Goal: Task Accomplishment & Management: Manage account settings

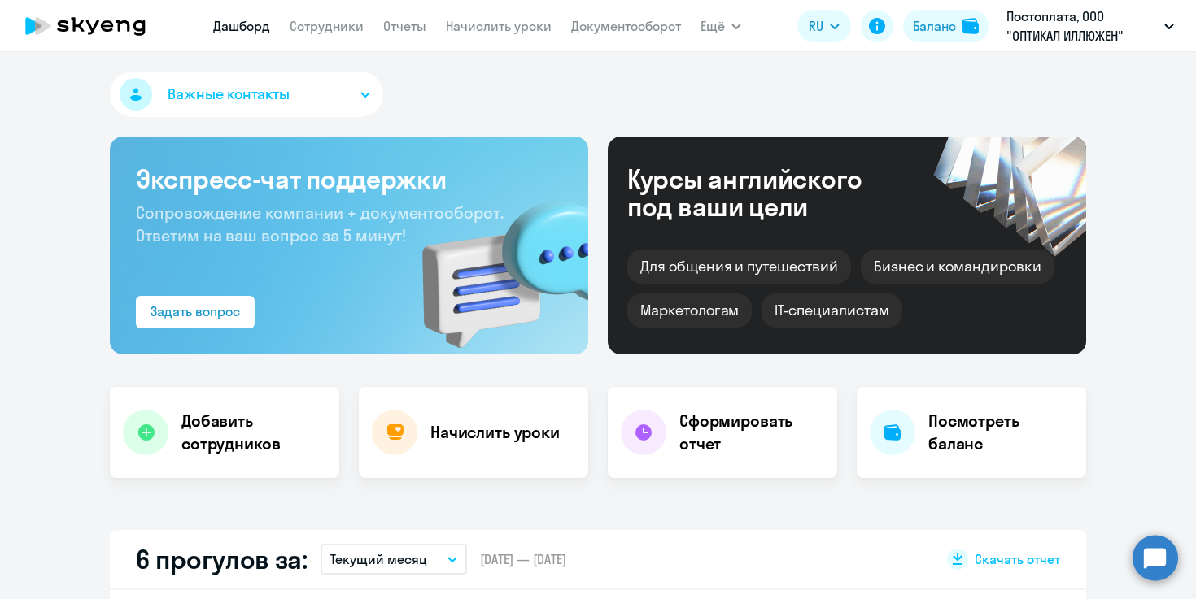
select select "30"
click at [341, 30] on link "Сотрудники" at bounding box center [327, 26] width 74 height 16
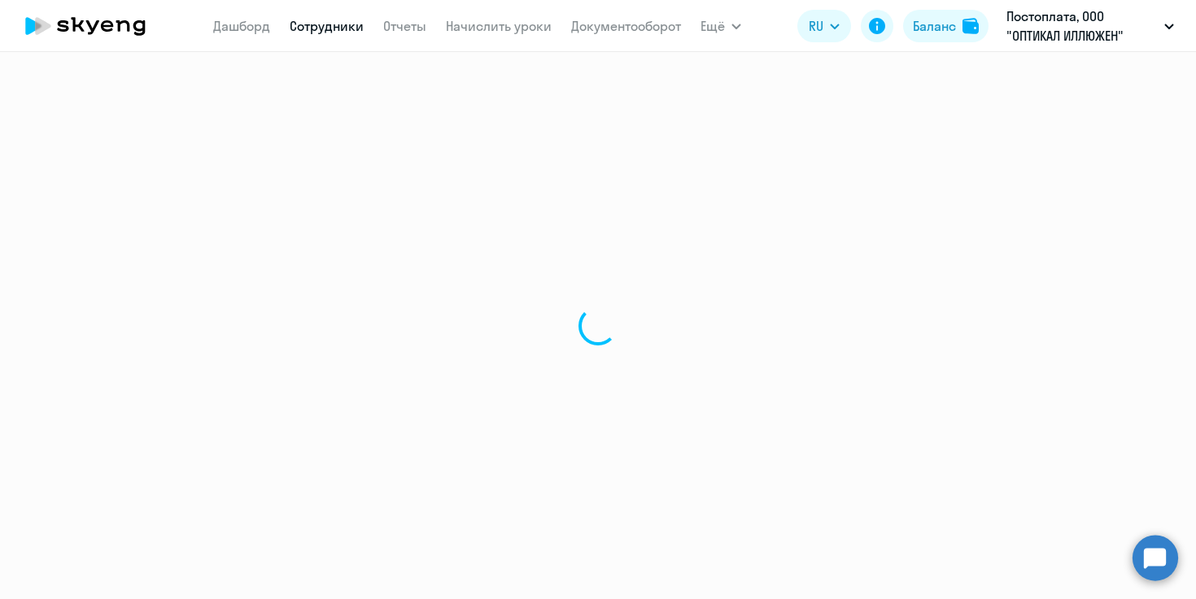
select select "30"
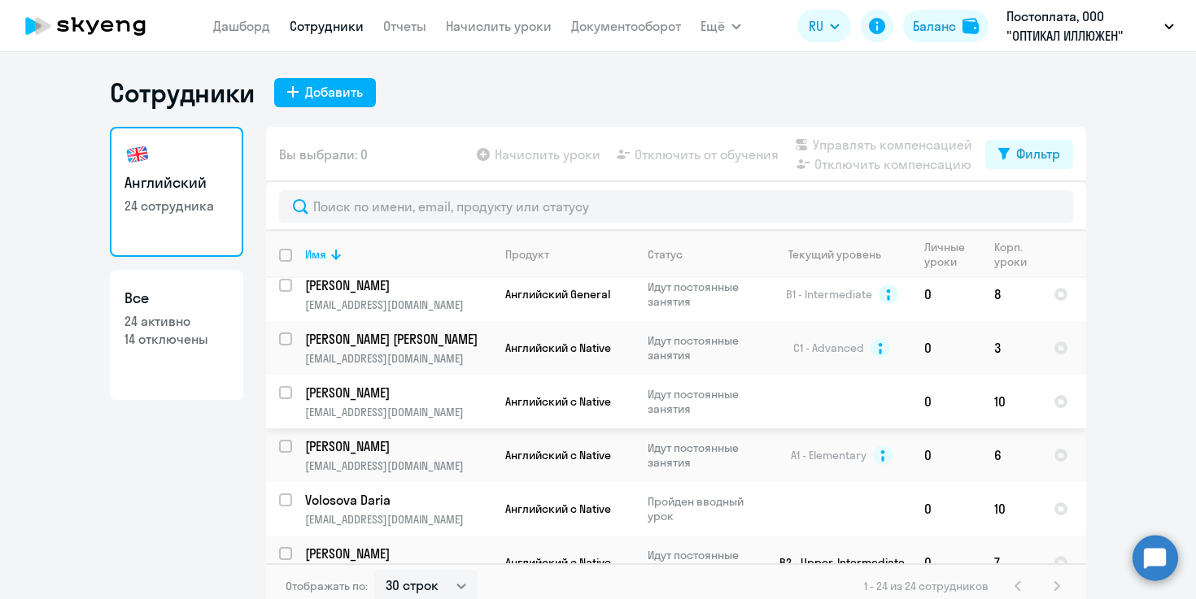
scroll to position [882, 0]
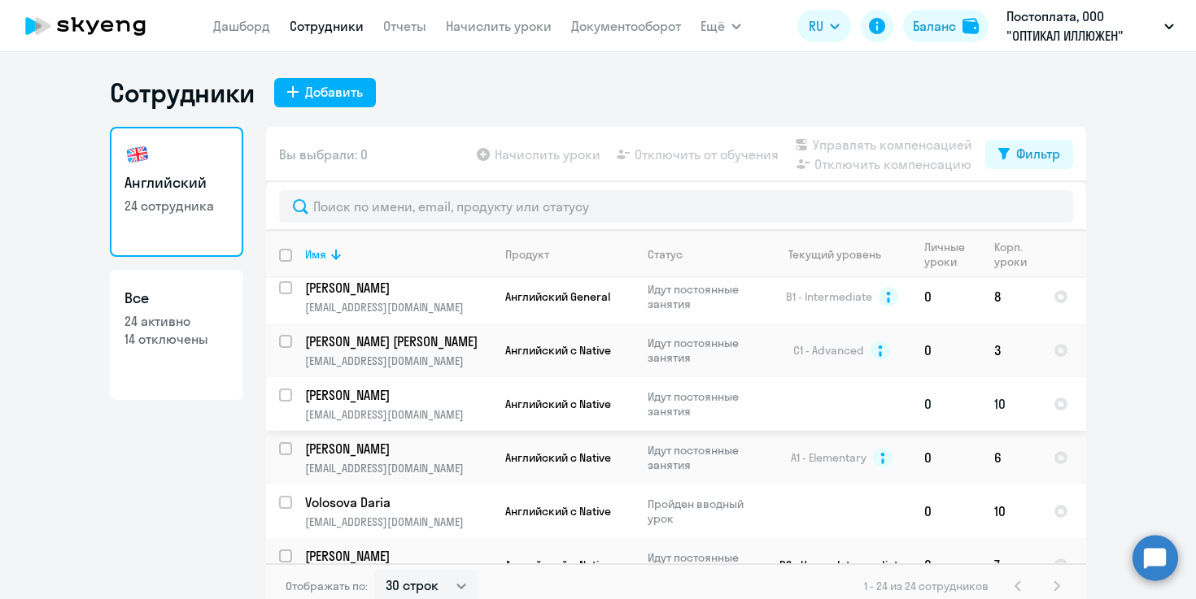
click at [289, 389] on input "select row 20672423" at bounding box center [295, 405] width 33 height 33
checkbox input "true"
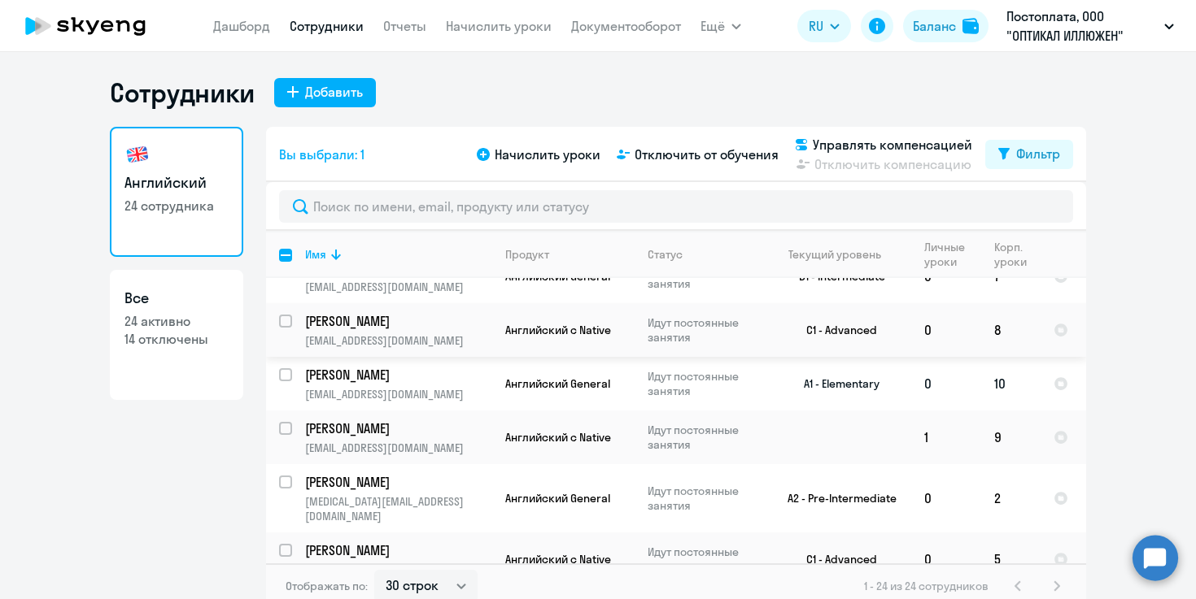
scroll to position [139, 0]
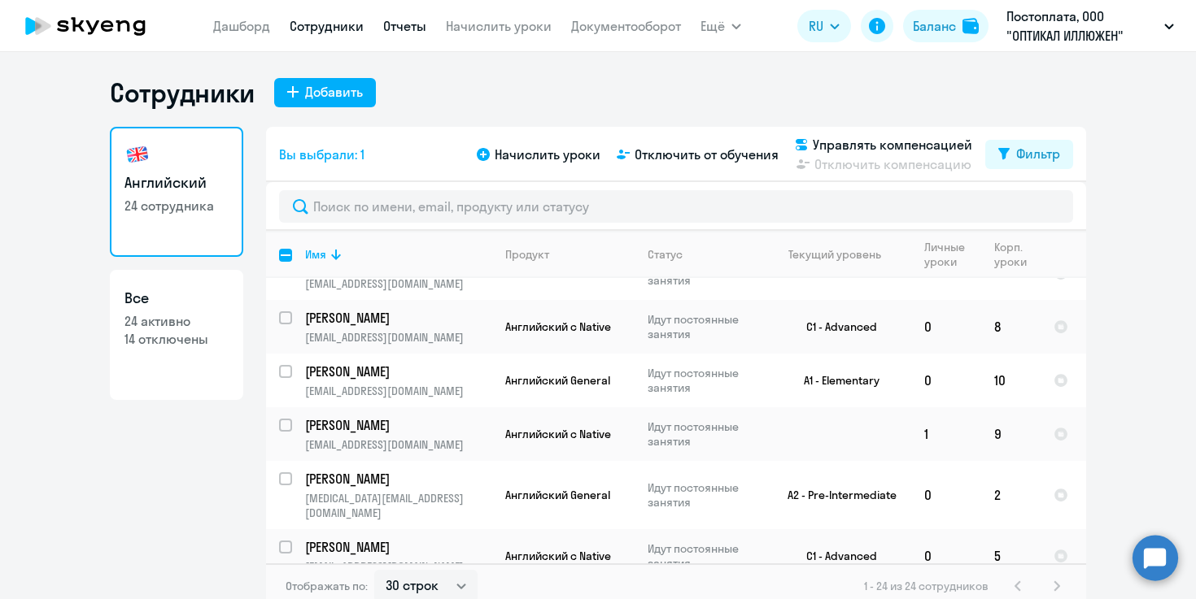
click at [423, 22] on link "Отчеты" at bounding box center [404, 26] width 43 height 16
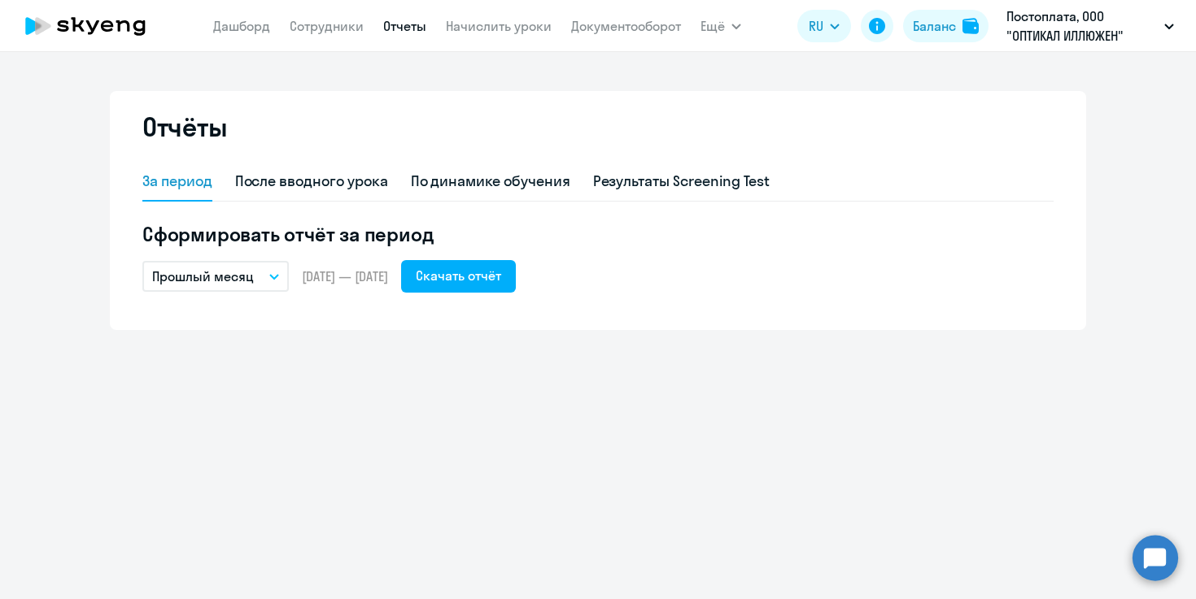
click at [201, 272] on p "Прошлый месяц" at bounding box center [203, 277] width 102 height 20
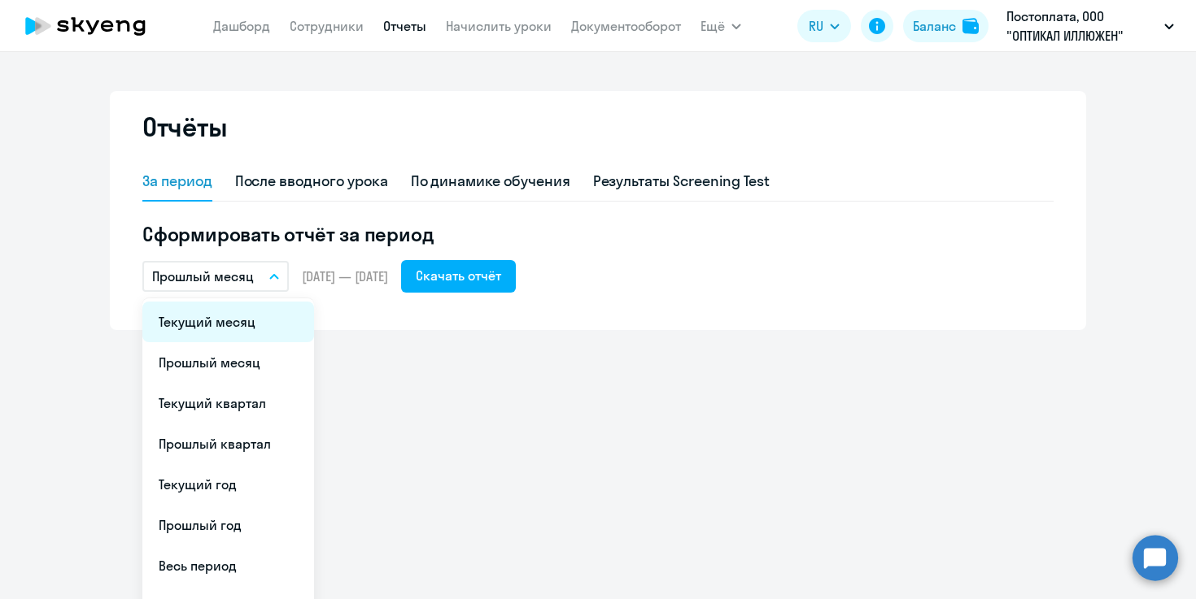
click at [206, 313] on li "Текущий месяц" at bounding box center [228, 322] width 172 height 41
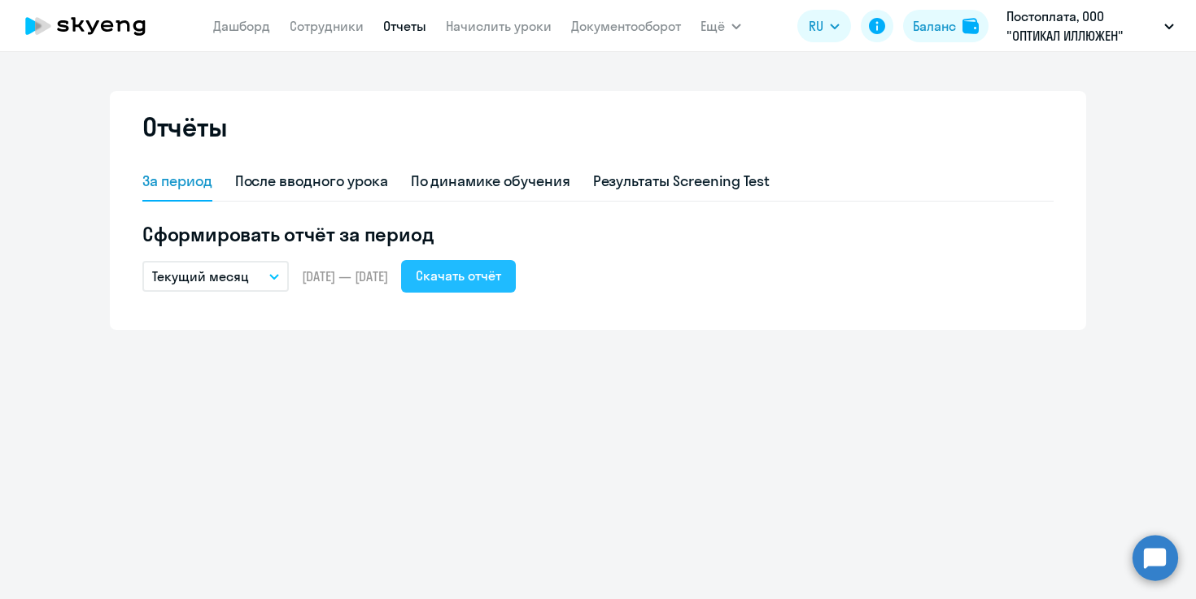
click at [499, 276] on div "Скачать отчёт" at bounding box center [458, 276] width 85 height 20
click at [211, 287] on button "Текущий месяц" at bounding box center [215, 276] width 146 height 31
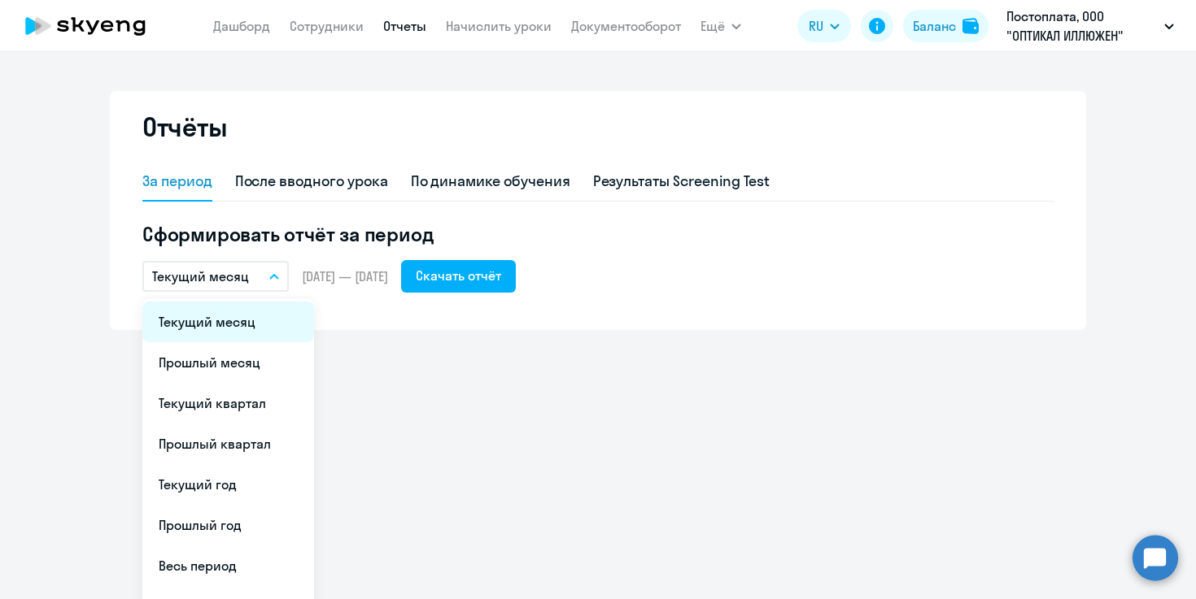
click at [220, 328] on li "Текущий месяц" at bounding box center [228, 322] width 172 height 41
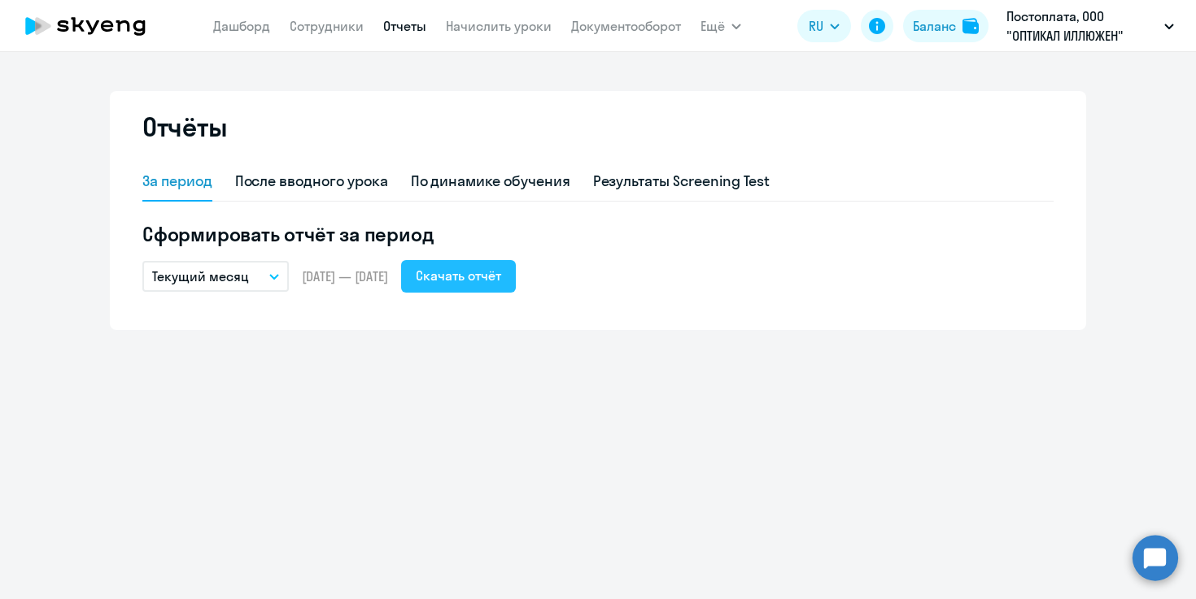
click at [501, 273] on div "Скачать отчёт" at bounding box center [458, 276] width 85 height 20
click at [338, 26] on link "Сотрудники" at bounding box center [327, 26] width 74 height 16
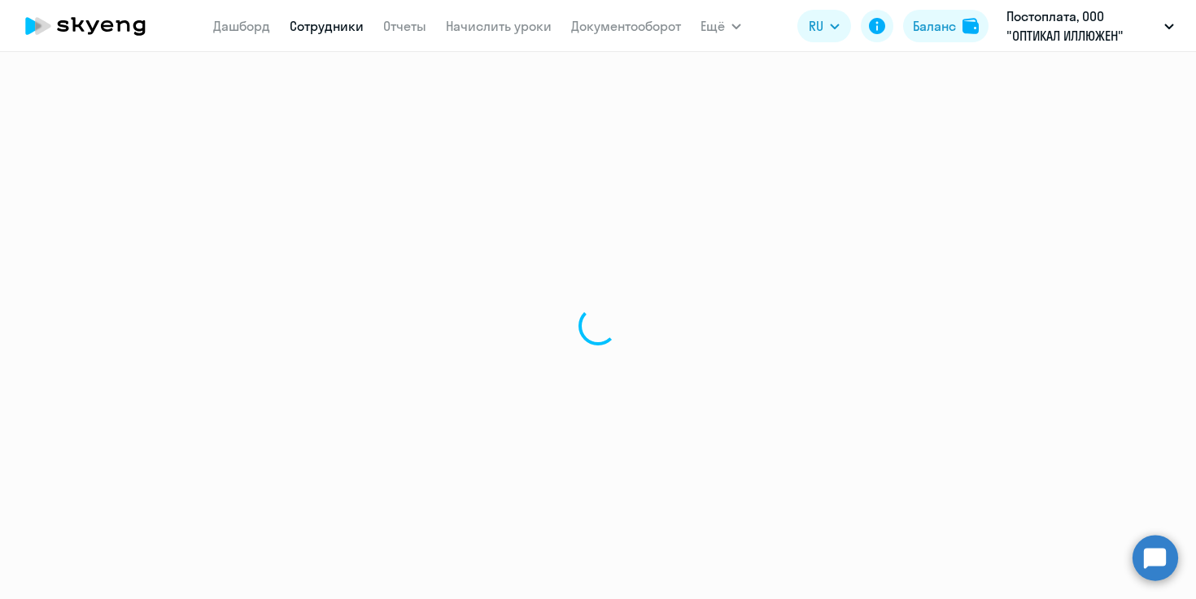
select select "30"
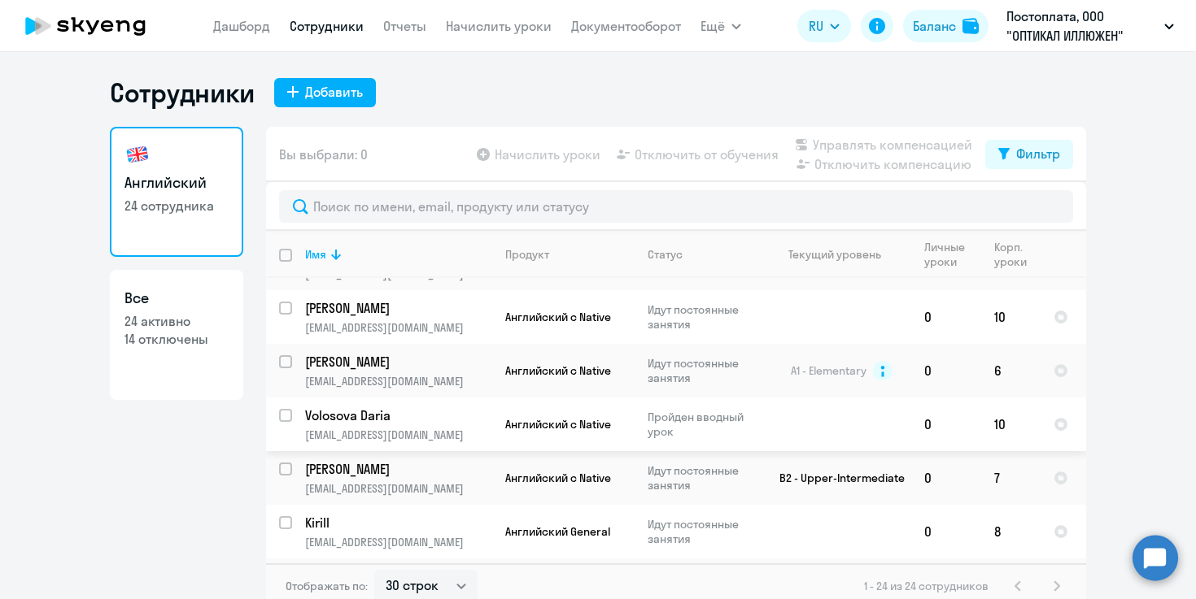
scroll to position [969, 0]
click at [283, 408] on input "select row 41201328" at bounding box center [295, 424] width 33 height 33
checkbox input "true"
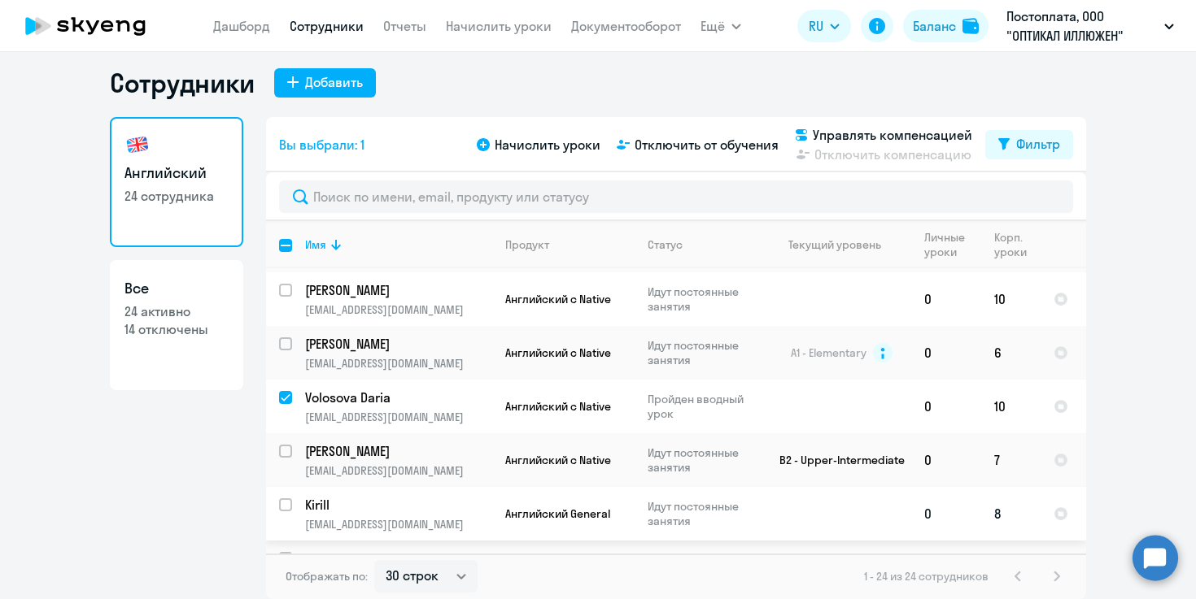
scroll to position [993, 0]
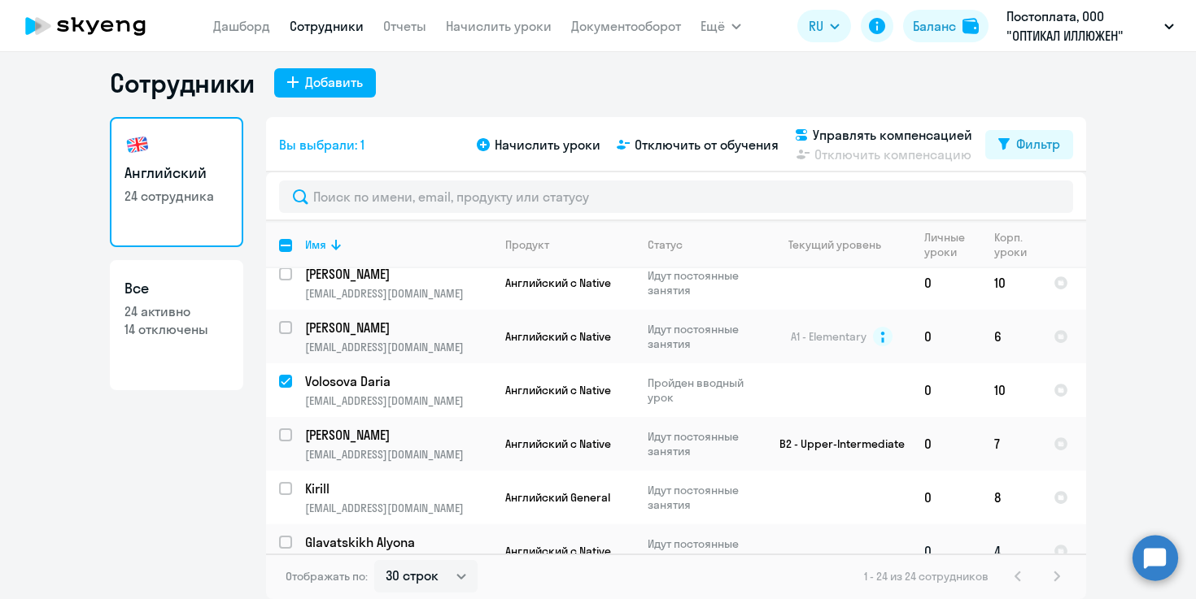
click at [284, 536] on input "select row 5755087" at bounding box center [295, 552] width 33 height 33
checkbox input "true"
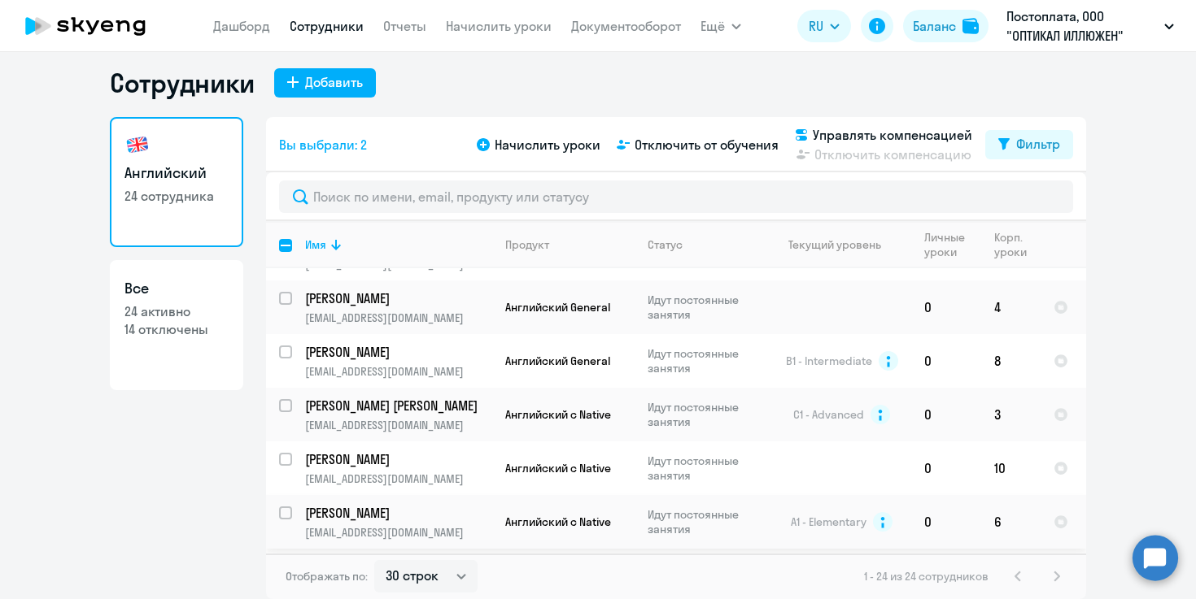
scroll to position [802, 0]
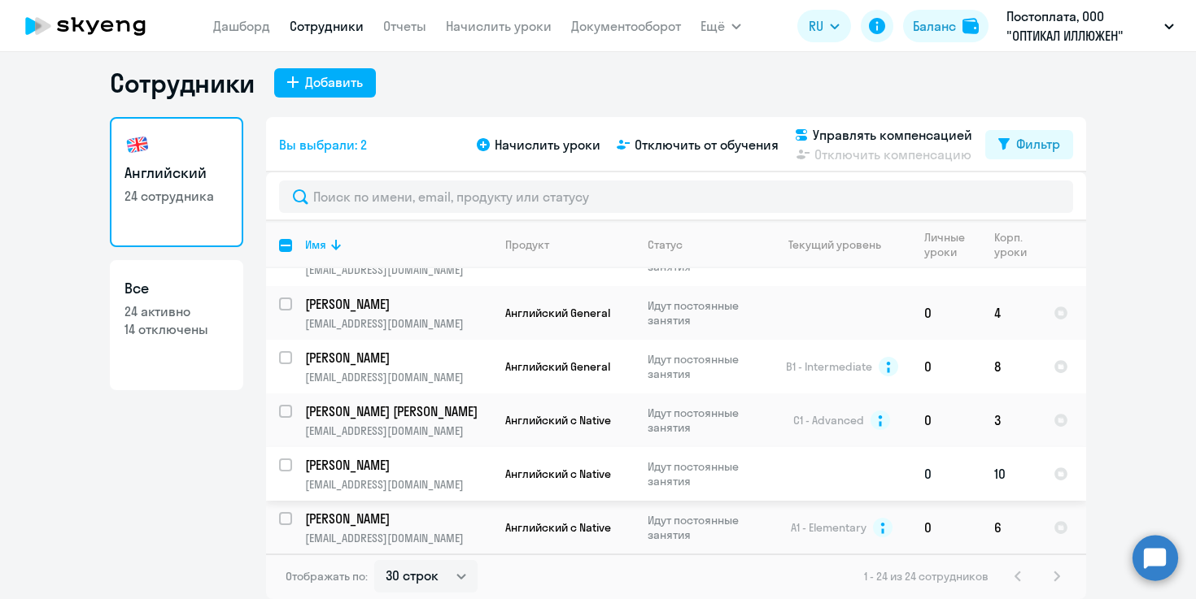
click at [289, 459] on input "select row 20672423" at bounding box center [295, 475] width 33 height 33
checkbox input "true"
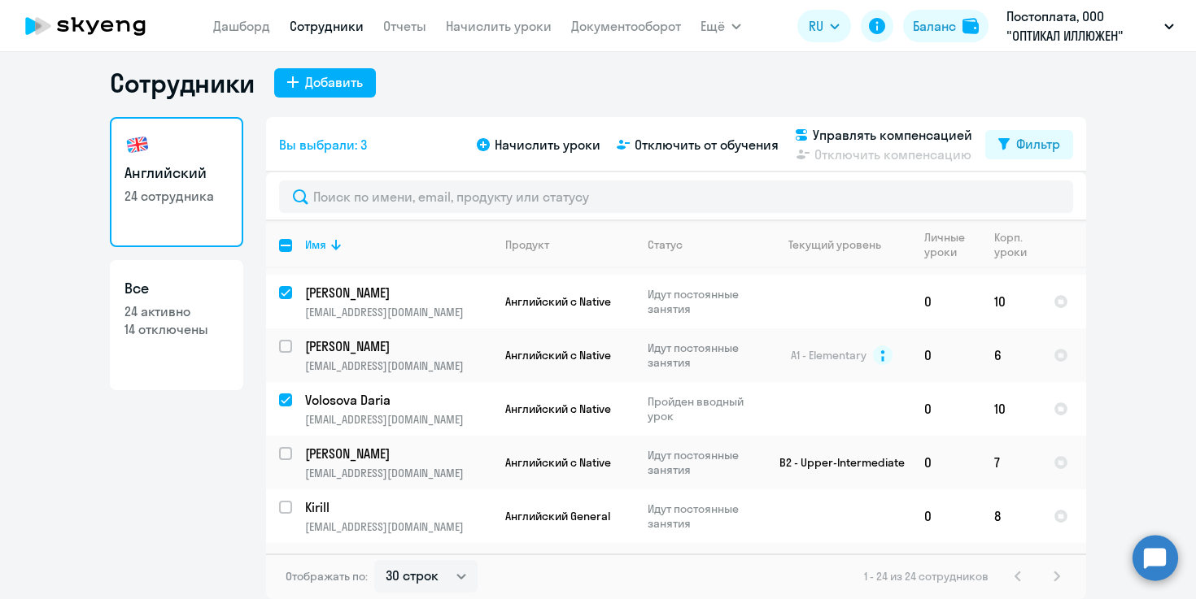
scroll to position [993, 0]
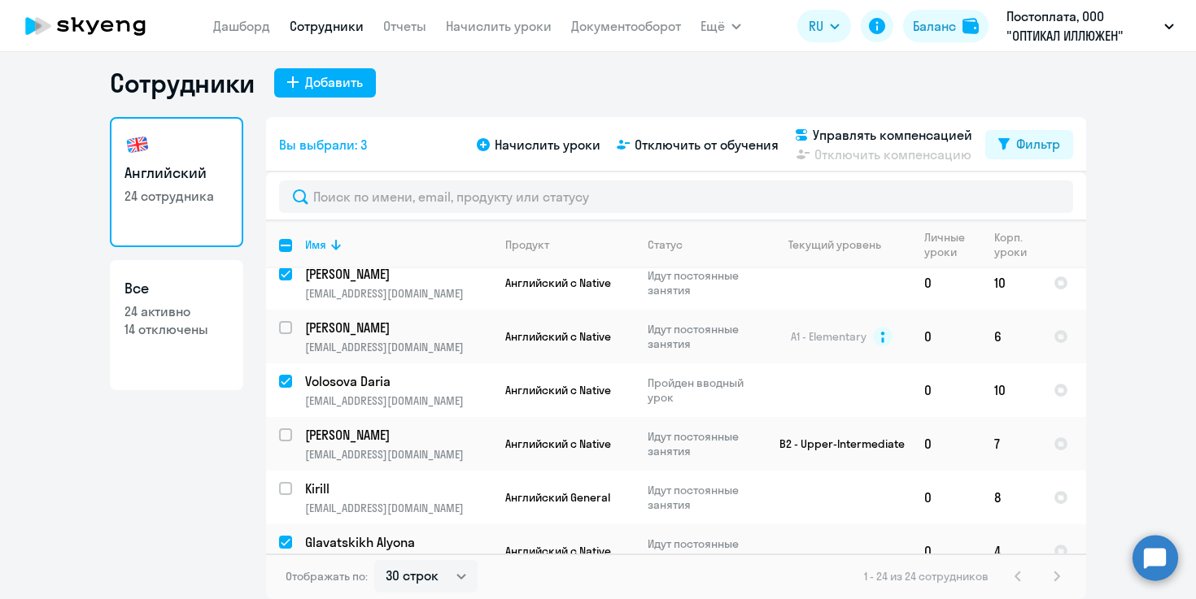
click at [938, 155] on app-table-action-button "Отключить компенсацию" at bounding box center [881, 155] width 181 height 20
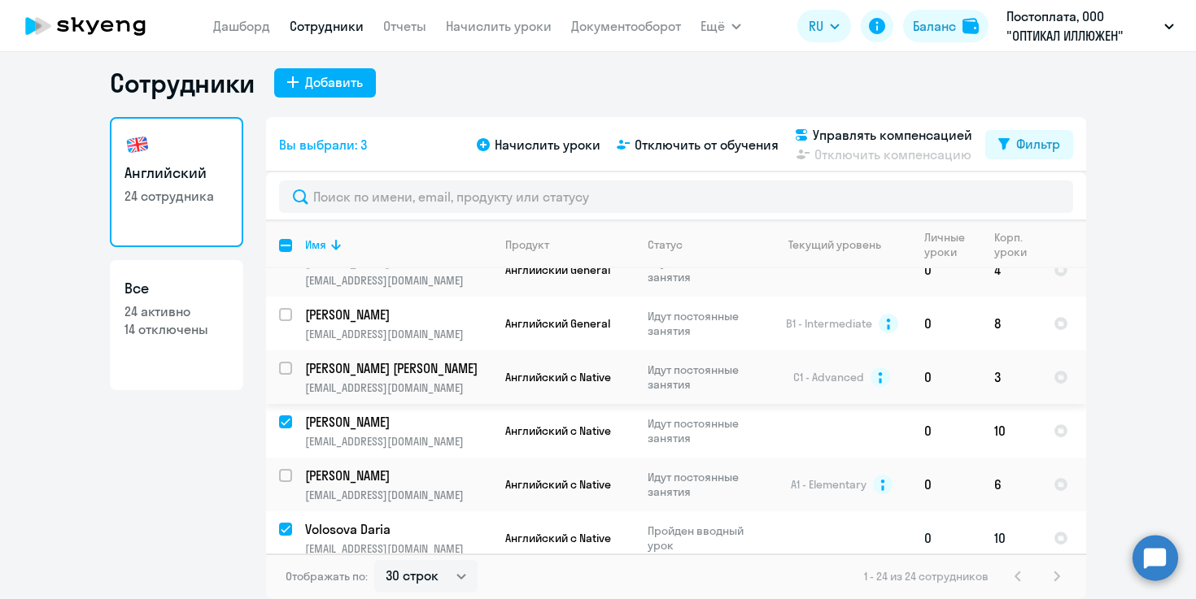
scroll to position [838, 0]
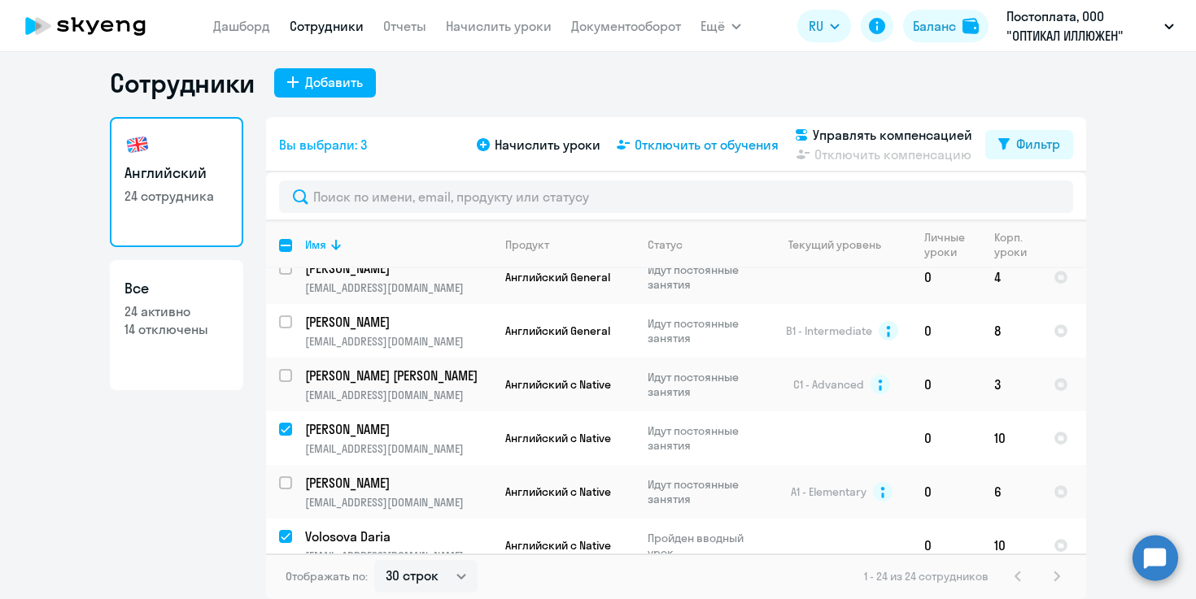
click at [696, 150] on span "Отключить от обучения" at bounding box center [706, 145] width 144 height 20
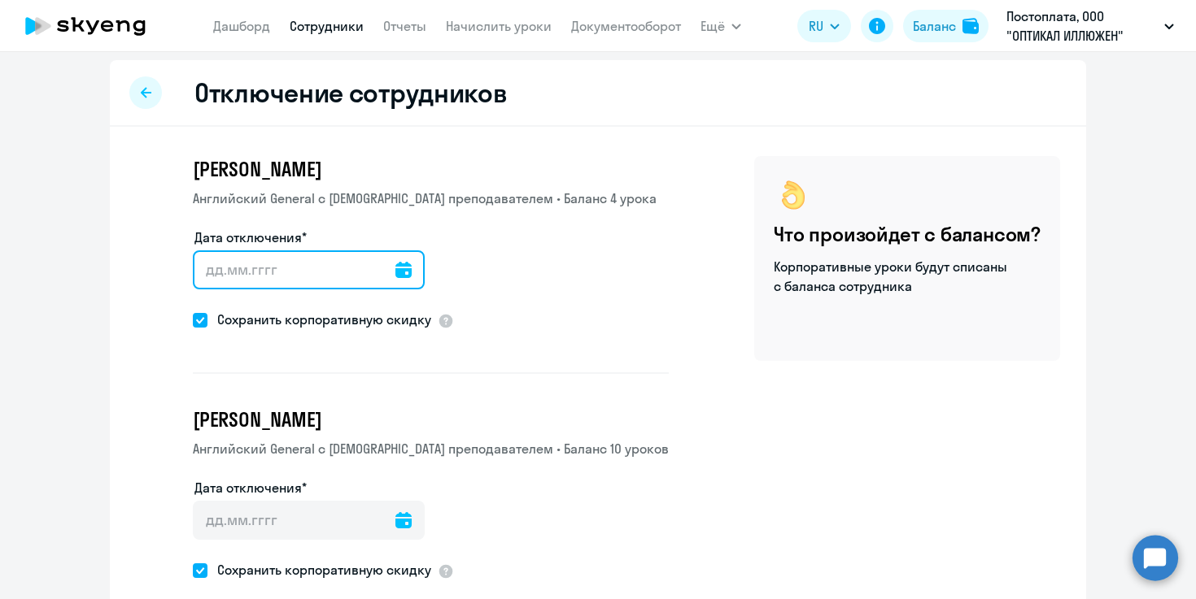
click at [302, 279] on input "Дата отключения*" at bounding box center [309, 270] width 232 height 39
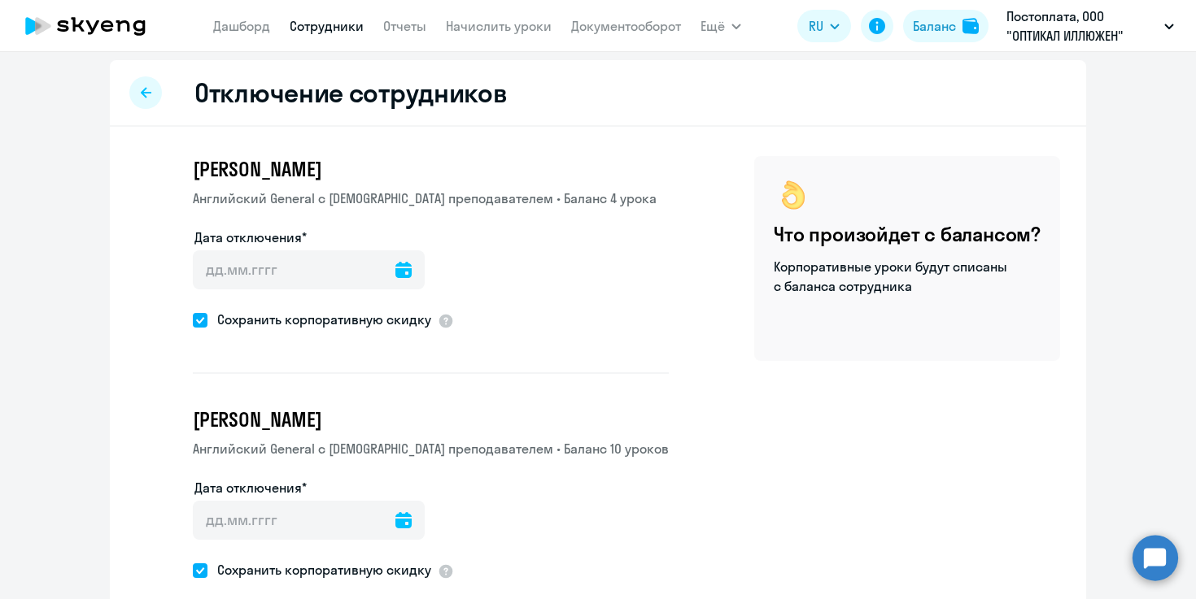
click at [395, 272] on icon at bounding box center [403, 270] width 16 height 16
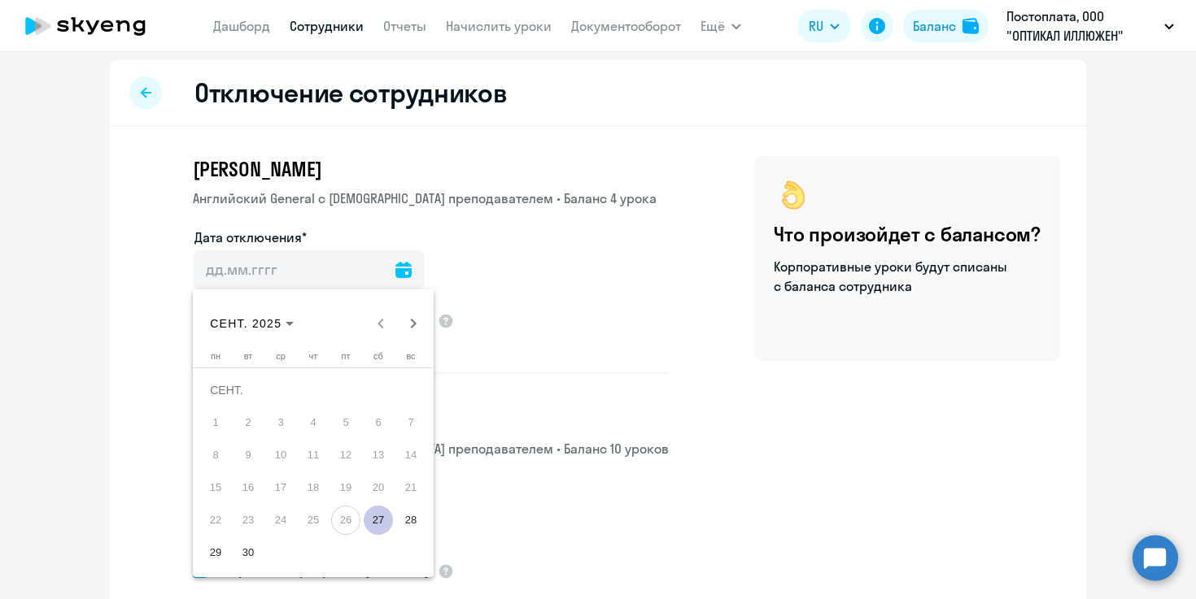
click at [384, 516] on span "27" at bounding box center [378, 520] width 29 height 29
type input "[DATE]"
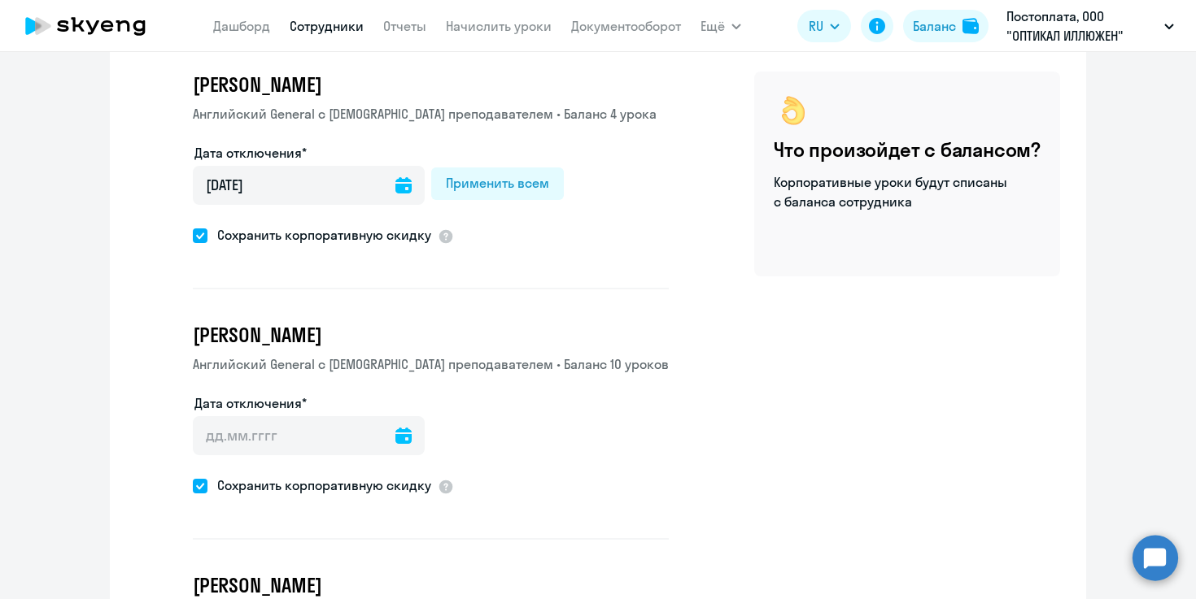
scroll to position [94, 0]
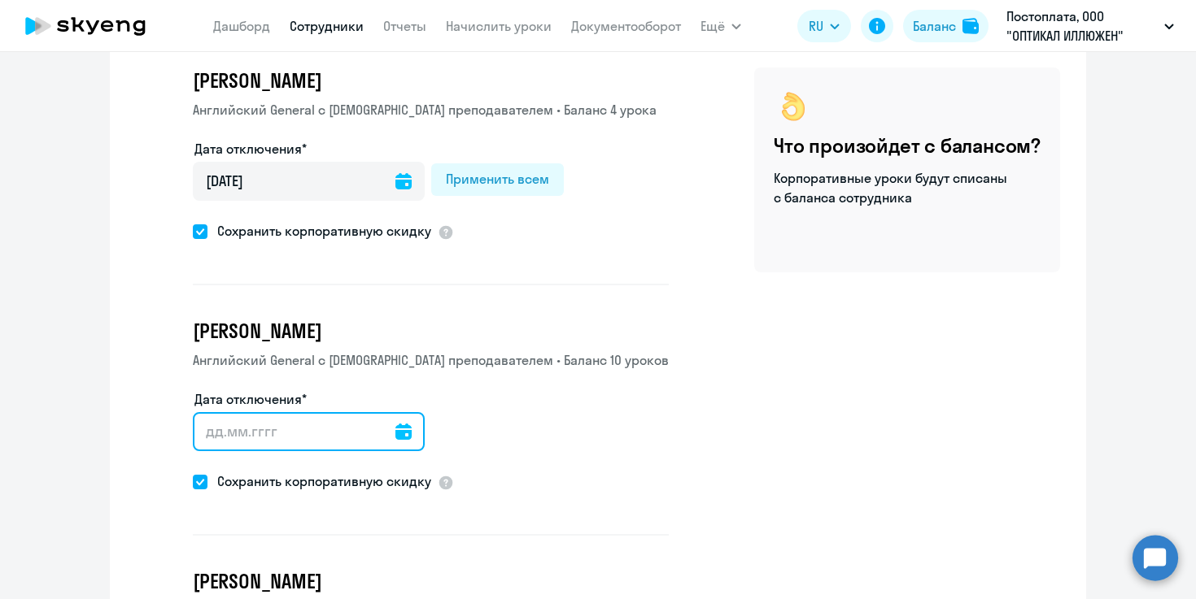
click at [324, 438] on input "Дата отключения*" at bounding box center [309, 431] width 232 height 39
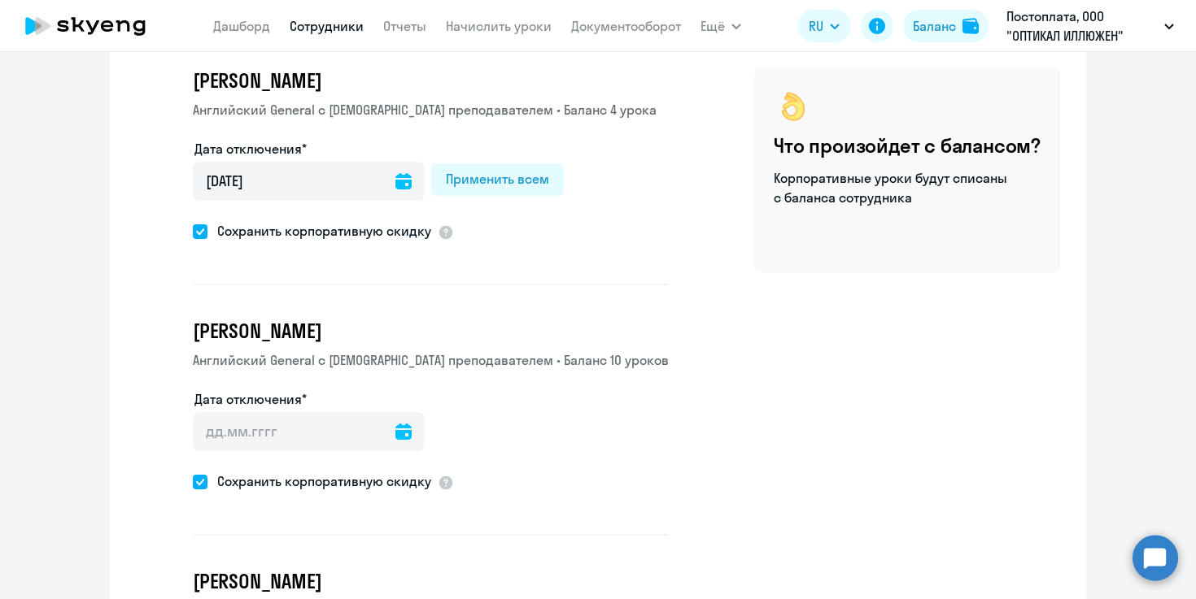
click at [395, 435] on icon at bounding box center [403, 432] width 16 height 16
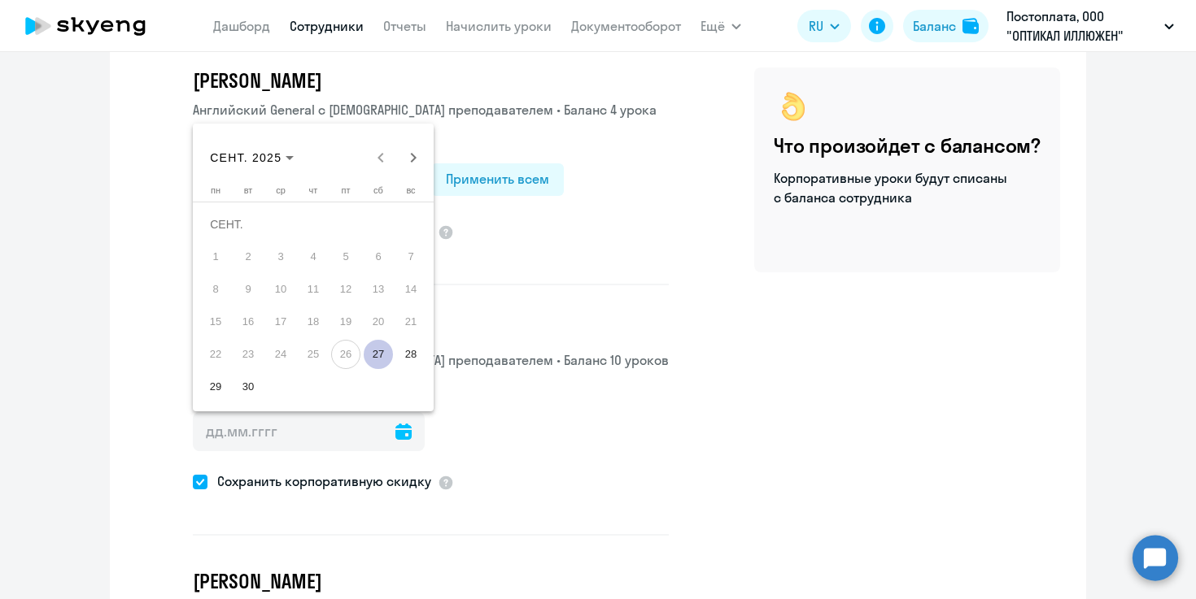
click at [384, 357] on span "27" at bounding box center [378, 354] width 29 height 29
type input "[DATE]"
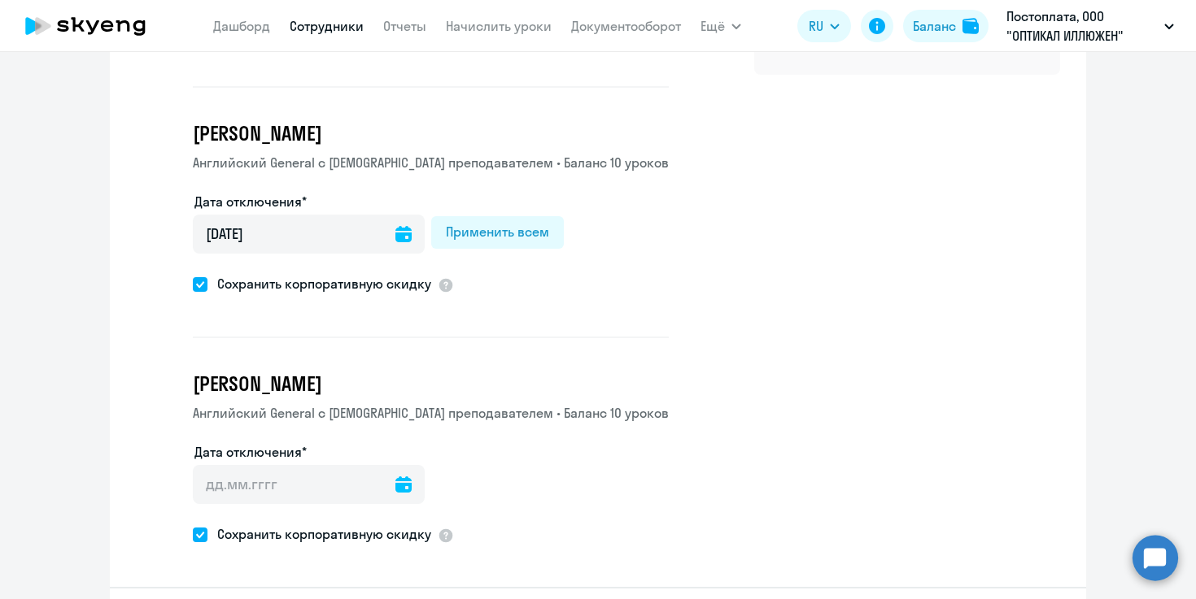
scroll to position [295, 0]
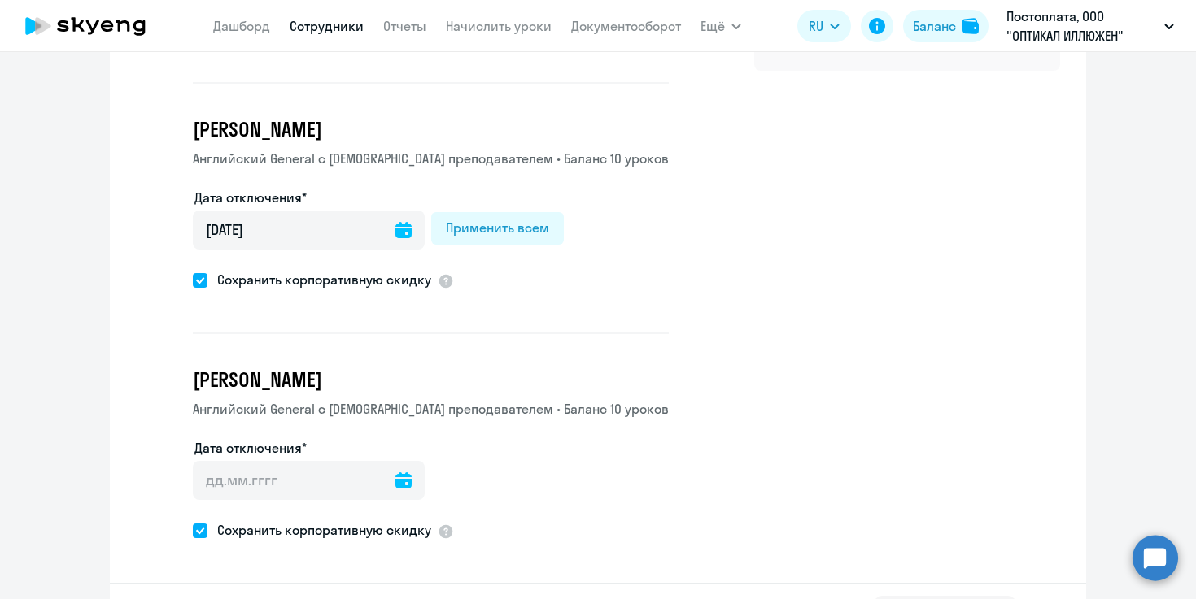
click at [395, 477] on icon at bounding box center [403, 481] width 16 height 16
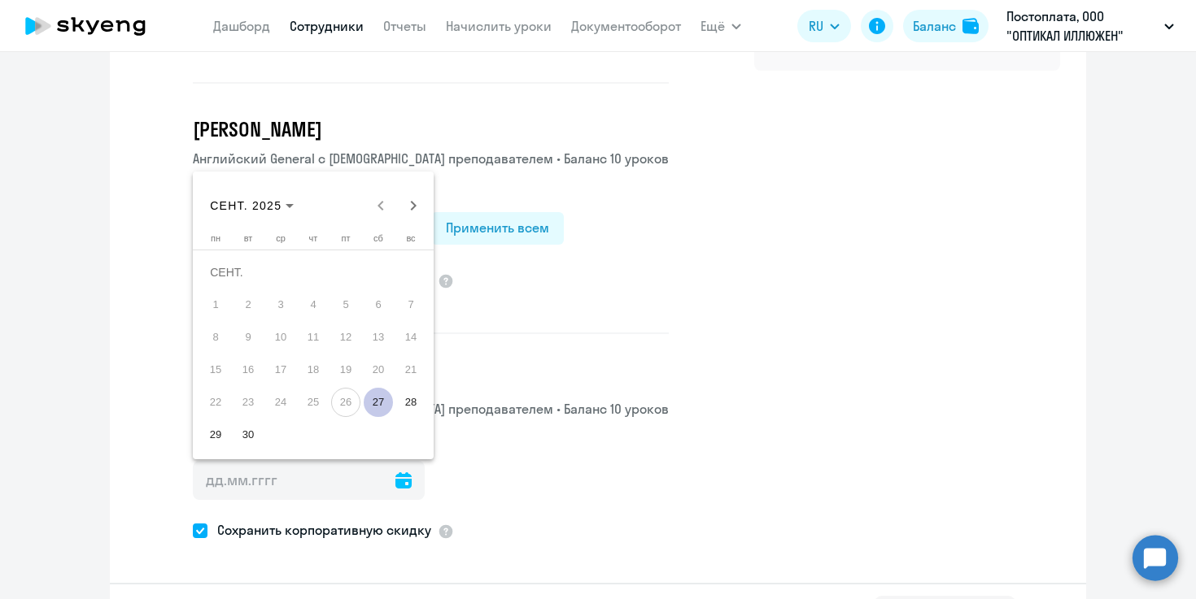
click at [380, 394] on span "27" at bounding box center [378, 402] width 29 height 29
type input "[DATE]"
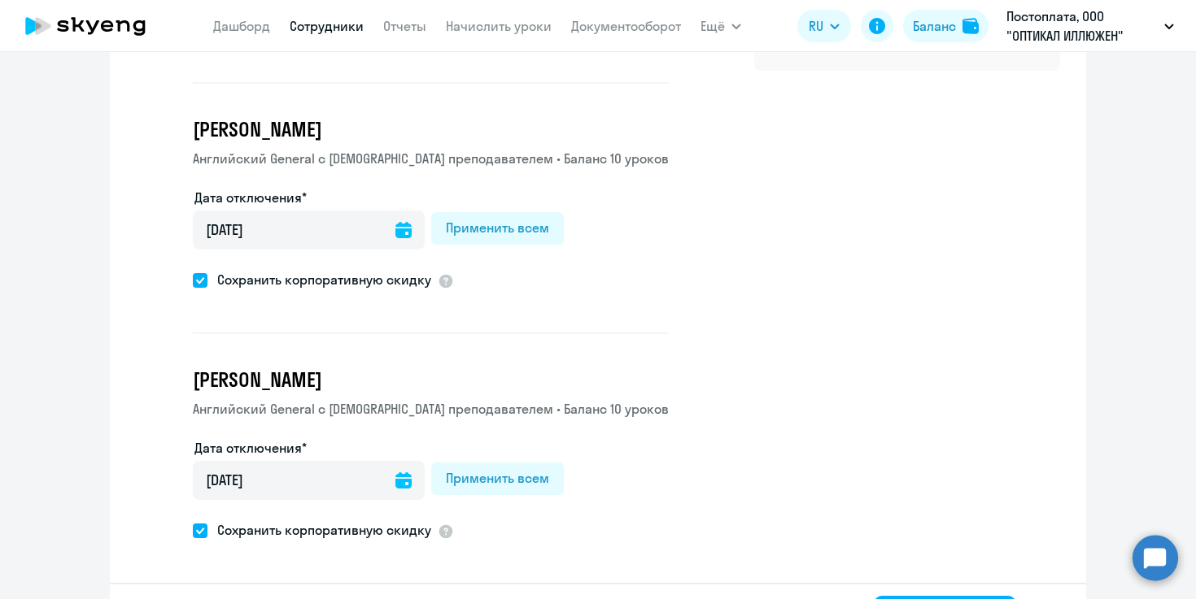
scroll to position [350, 0]
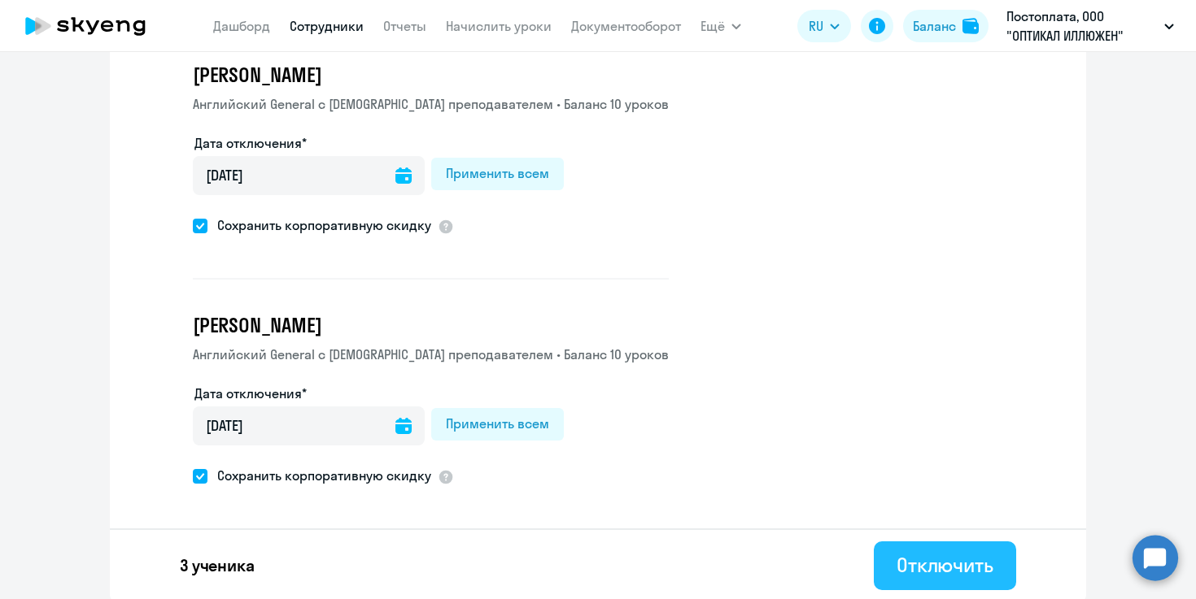
click at [913, 556] on div "Отключить" at bounding box center [944, 565] width 97 height 26
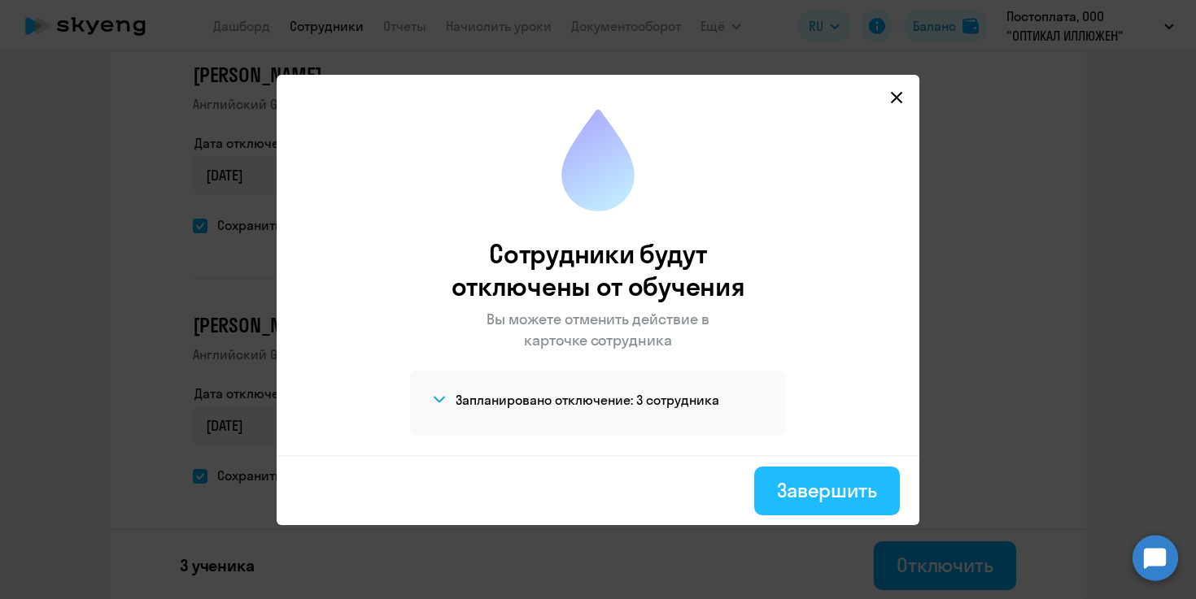
click at [830, 508] on button "Завершить" at bounding box center [827, 491] width 146 height 49
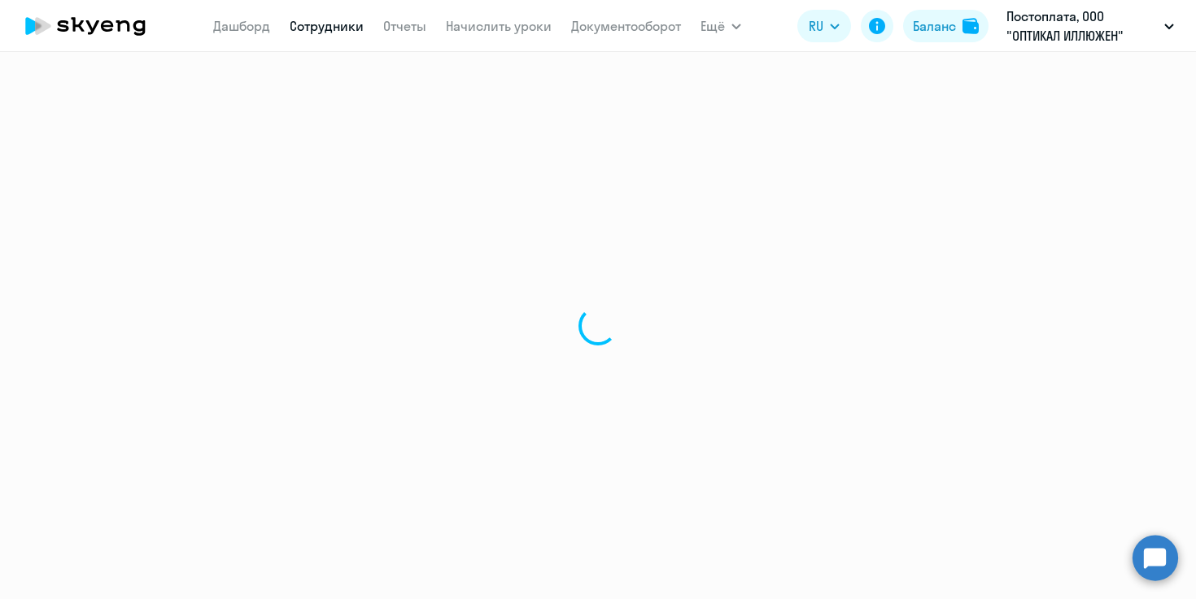
select select "30"
